Goal: Task Accomplishment & Management: Manage account settings

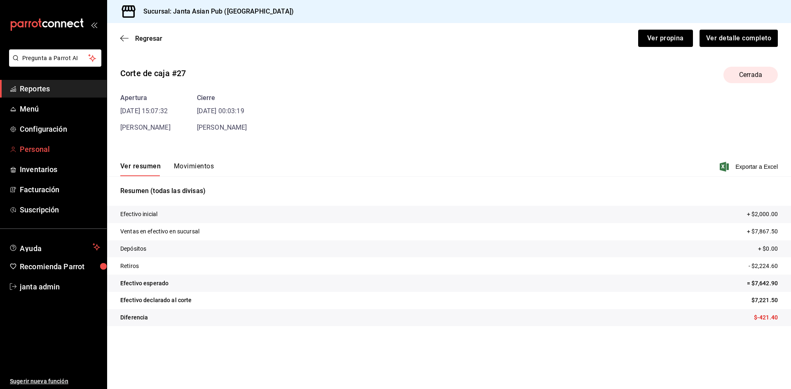
click at [37, 156] on link "Personal" at bounding box center [53, 149] width 107 height 18
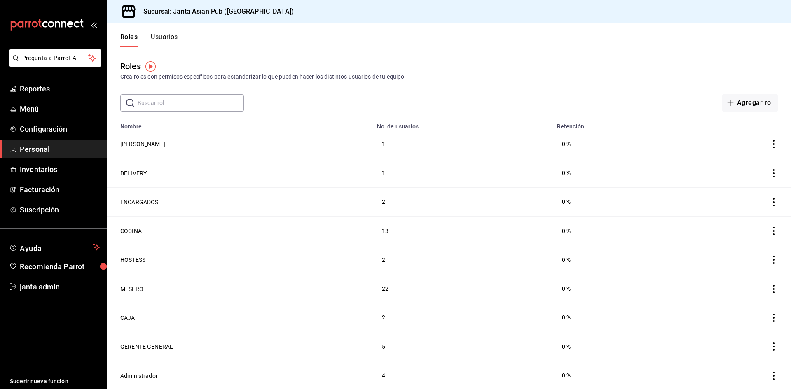
click at [173, 36] on button "Usuarios" at bounding box center [164, 40] width 27 height 14
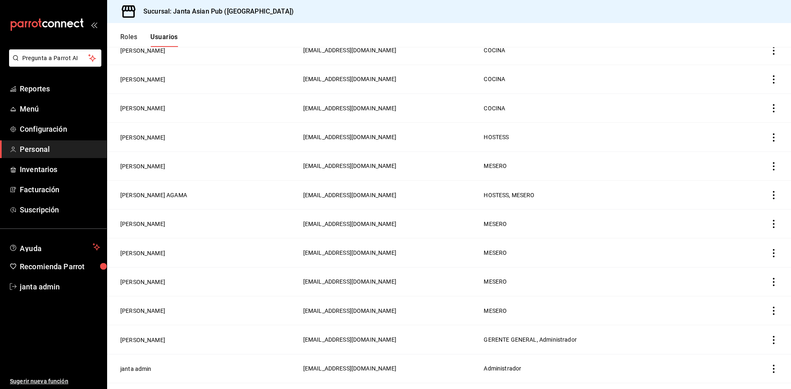
scroll to position [1110, 0]
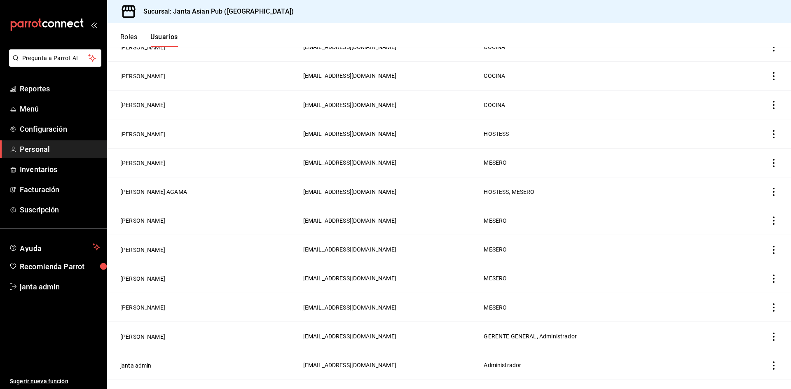
click at [183, 322] on td "[PERSON_NAME]" at bounding box center [202, 336] width 191 height 29
click at [146, 333] on button "[PERSON_NAME]" at bounding box center [142, 337] width 45 height 8
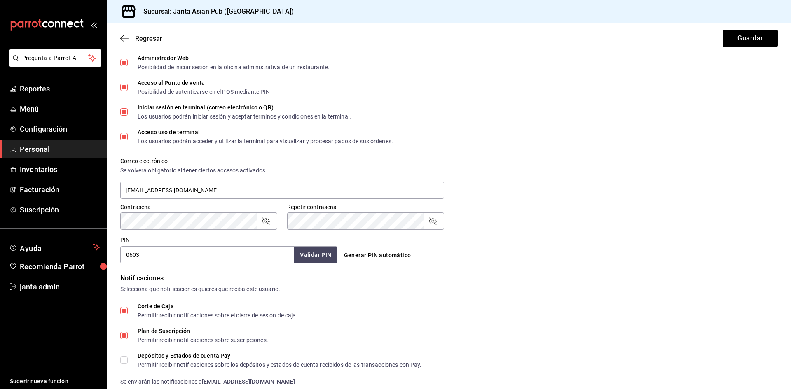
scroll to position [288, 0]
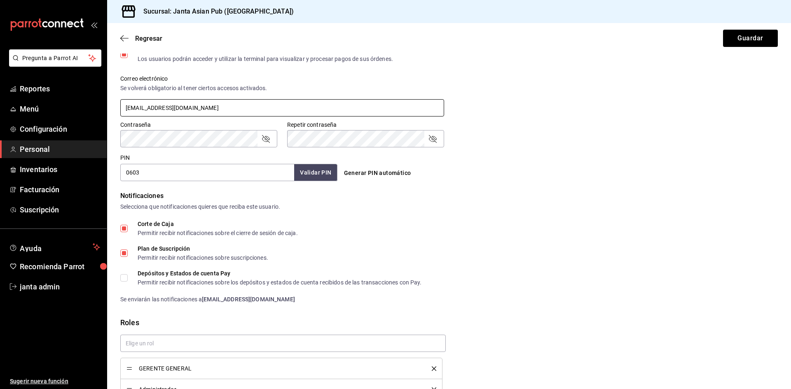
click at [220, 109] on input "[EMAIL_ADDRESS][DOMAIN_NAME]" at bounding box center [282, 107] width 324 height 17
drag, startPoint x: 220, startPoint y: 109, endPoint x: 101, endPoint y: 103, distance: 120.0
click at [102, 103] on div "Pregunta a Parrot AI Reportes Menú Configuración Personal Inventarios Facturaci…" at bounding box center [395, 194] width 791 height 389
type input "M"
type input "[EMAIL_ADDRESS][PERSON_NAME][DOMAIN_NAME]"
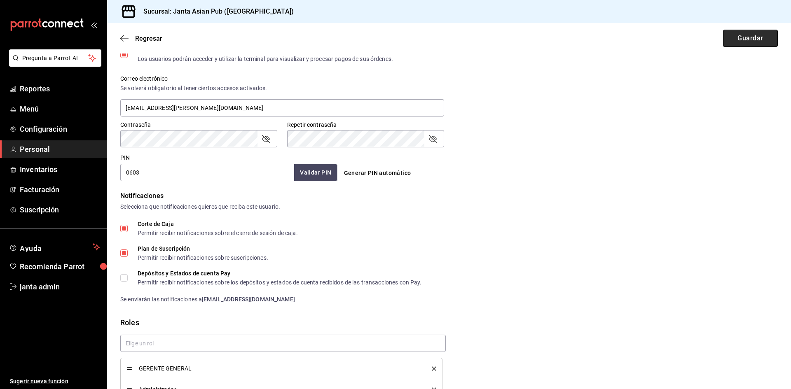
click at [746, 37] on button "Guardar" at bounding box center [750, 38] width 55 height 17
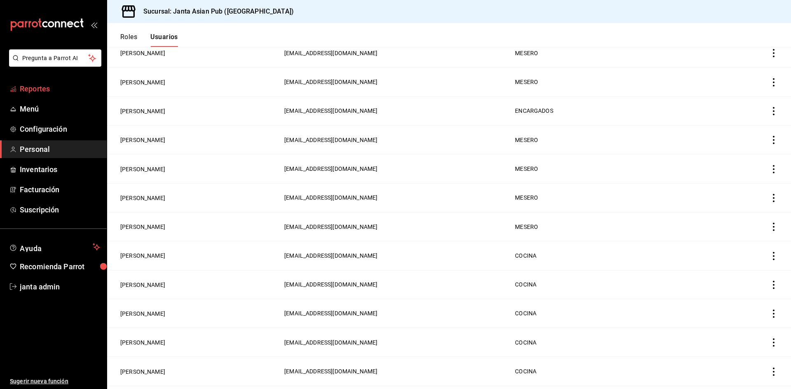
scroll to position [781, 0]
